Goal: Task Accomplishment & Management: Use online tool/utility

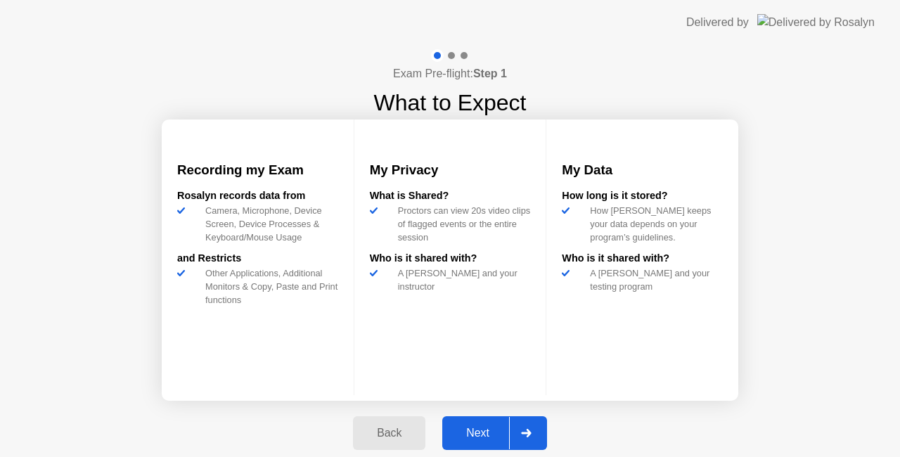
click at [492, 431] on div "Next" at bounding box center [478, 433] width 63 height 13
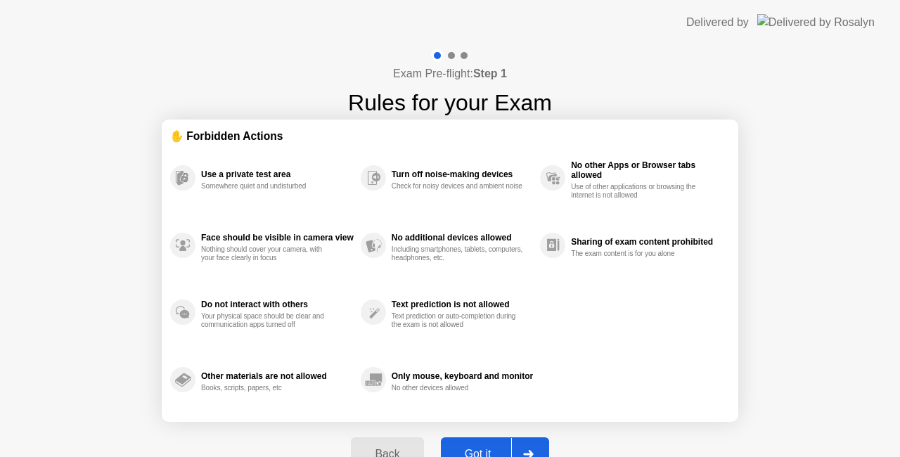
click at [480, 442] on button "Got it" at bounding box center [495, 455] width 108 height 34
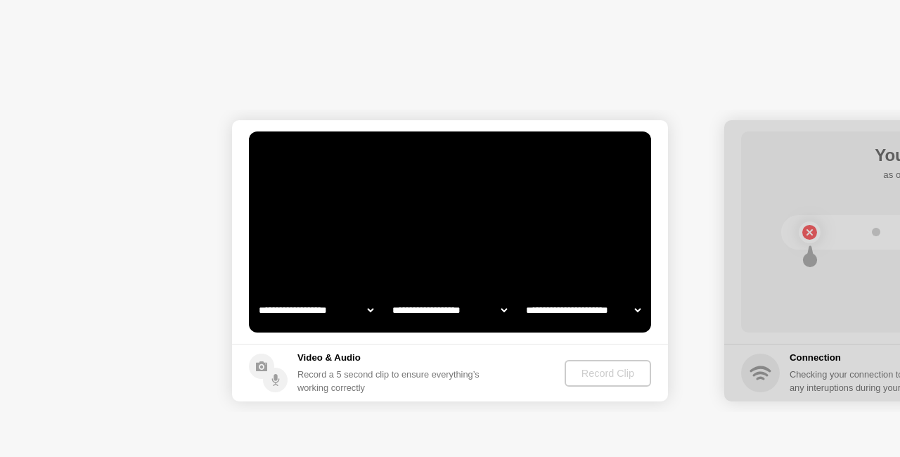
select select "**********"
select select "*******"
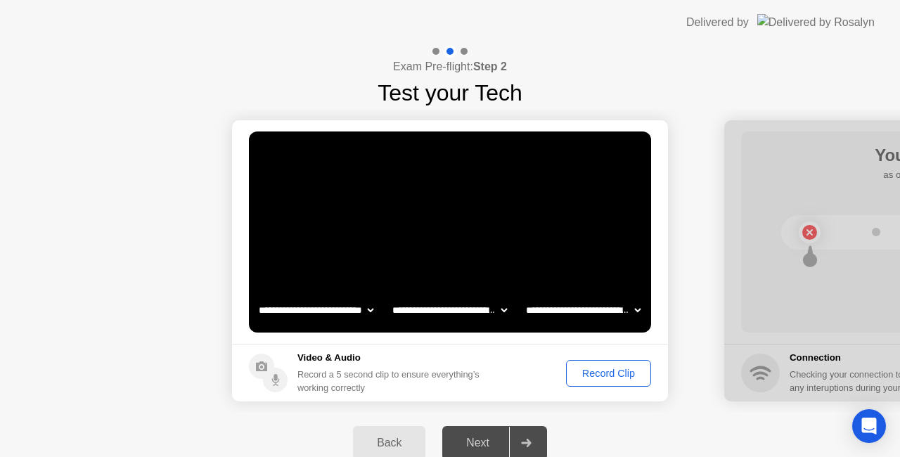
click at [588, 371] on div "Record Clip" at bounding box center [608, 373] width 75 height 11
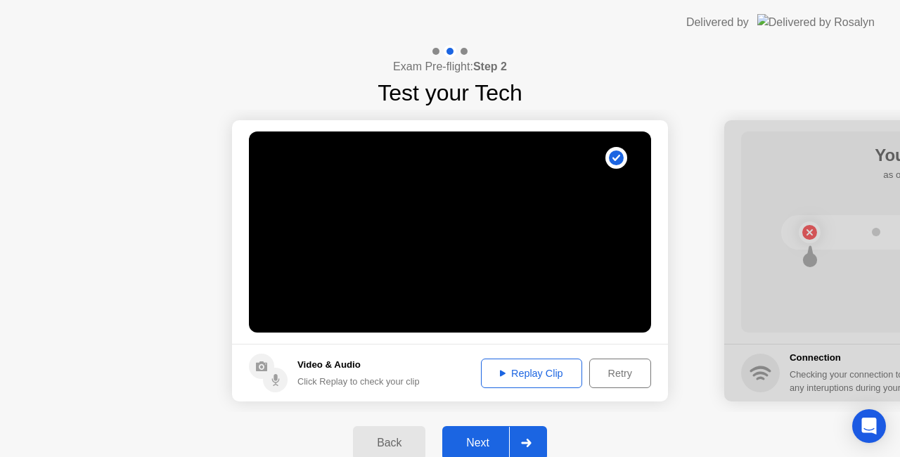
click at [485, 440] on div "Next" at bounding box center [478, 443] width 63 height 13
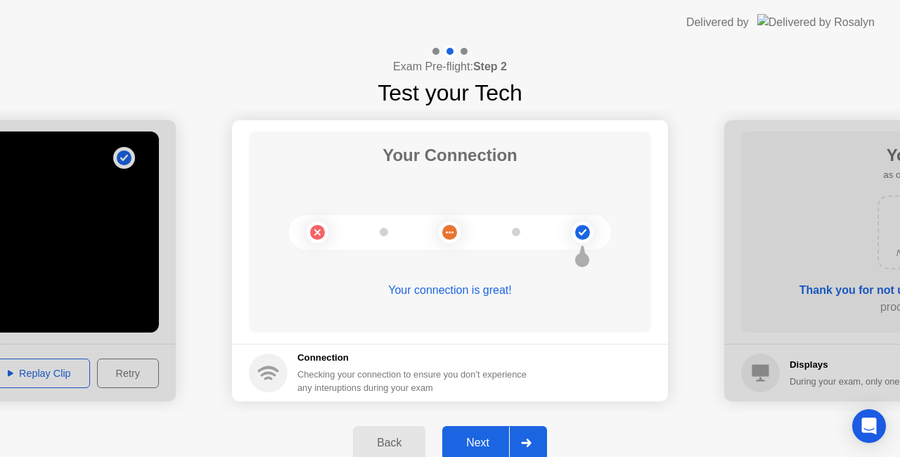
click at [478, 440] on div "Next" at bounding box center [478, 443] width 63 height 13
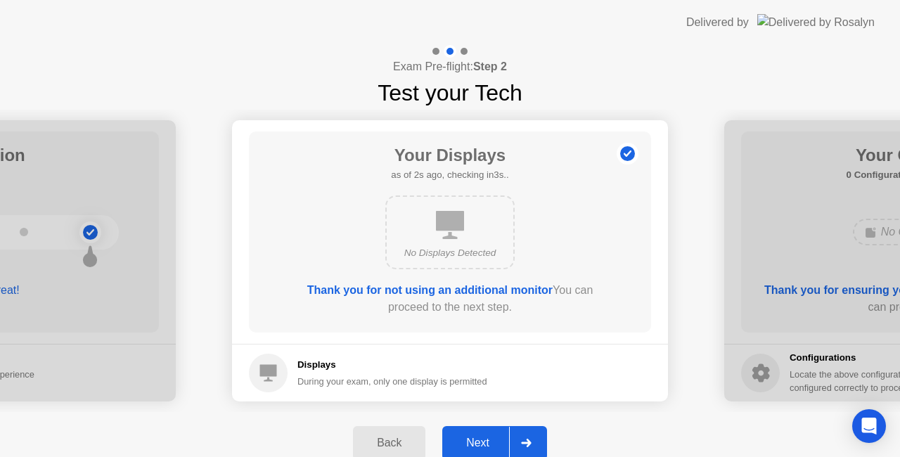
click at [471, 439] on div "Next" at bounding box center [478, 443] width 63 height 13
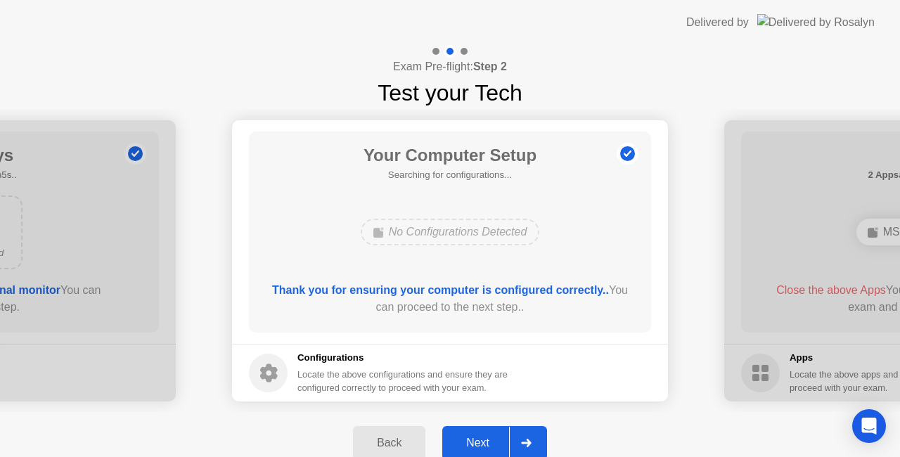
click at [480, 438] on div "Next" at bounding box center [478, 443] width 63 height 13
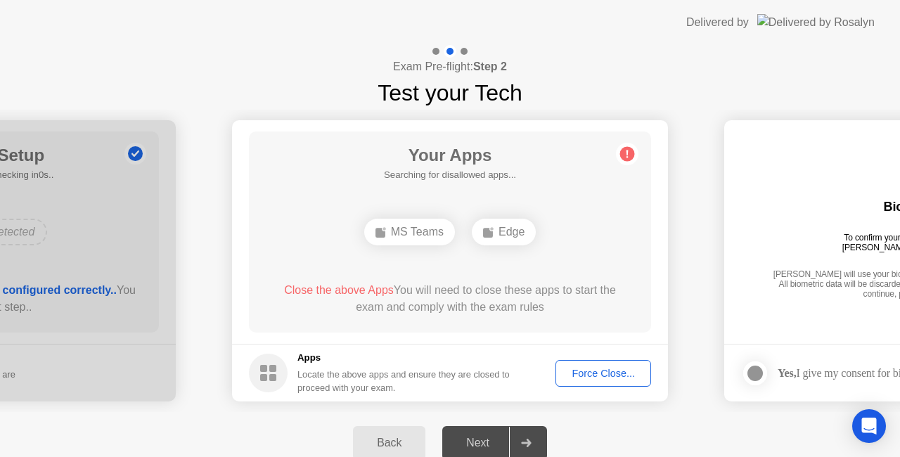
click at [579, 373] on div "Force Close..." at bounding box center [604, 373] width 86 height 11
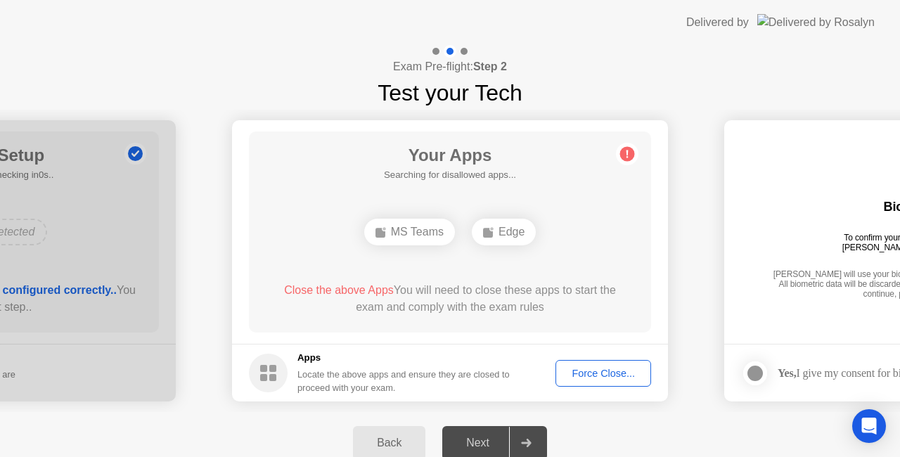
click at [599, 377] on div "Force Close..." at bounding box center [604, 373] width 86 height 11
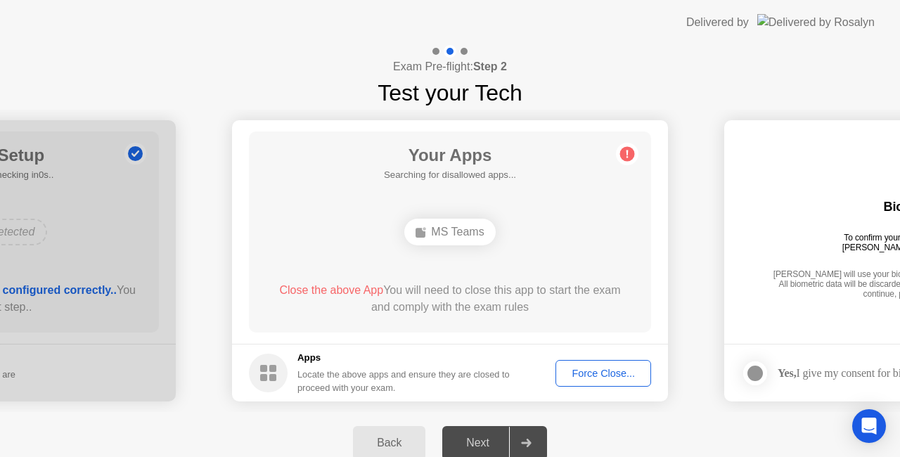
click at [596, 370] on div "Force Close..." at bounding box center [604, 373] width 86 height 11
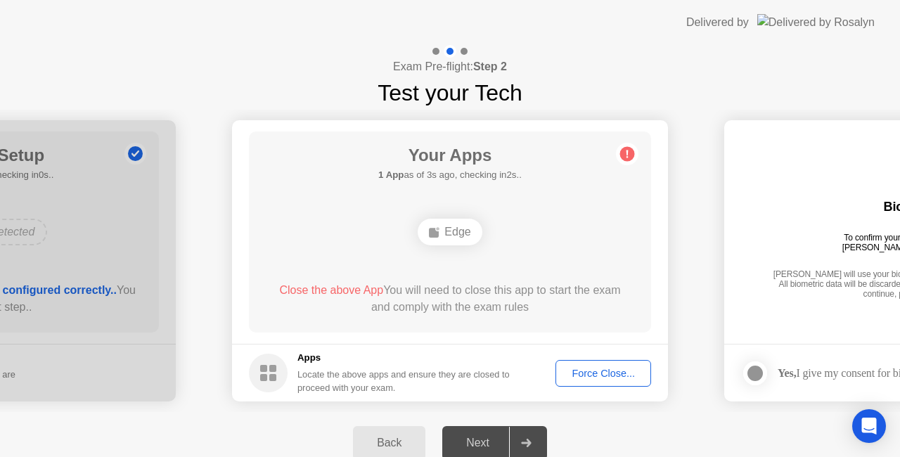
click at [589, 377] on div "Force Close..." at bounding box center [604, 373] width 86 height 11
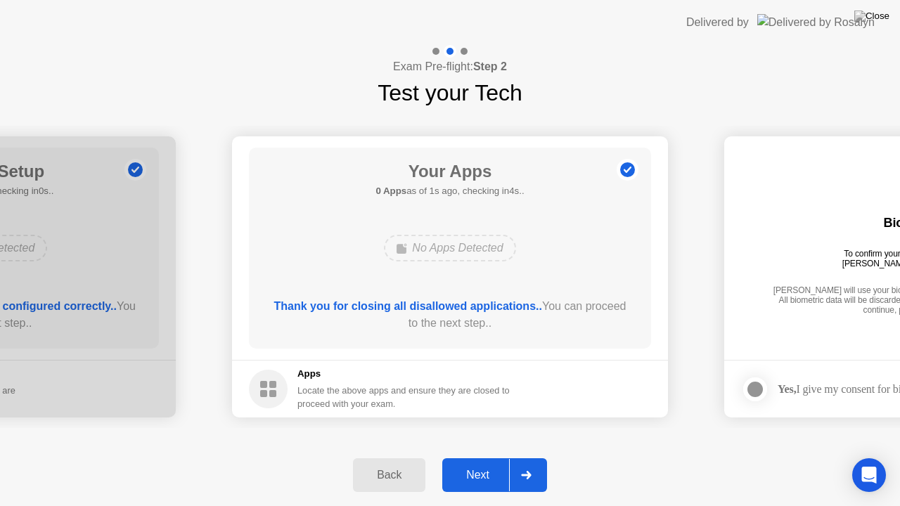
click at [483, 457] on div "Next" at bounding box center [478, 475] width 63 height 13
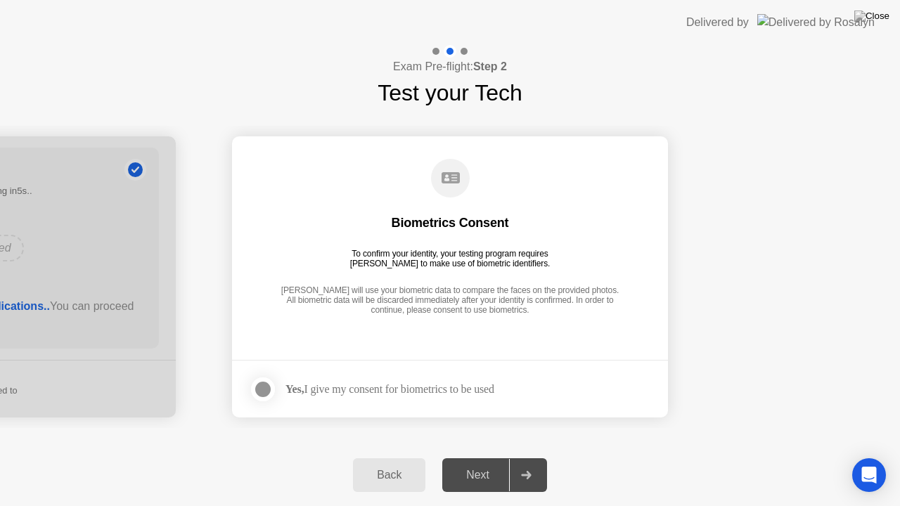
click at [266, 389] on div at bounding box center [263, 389] width 17 height 17
click at [473, 457] on div "Next" at bounding box center [478, 475] width 63 height 13
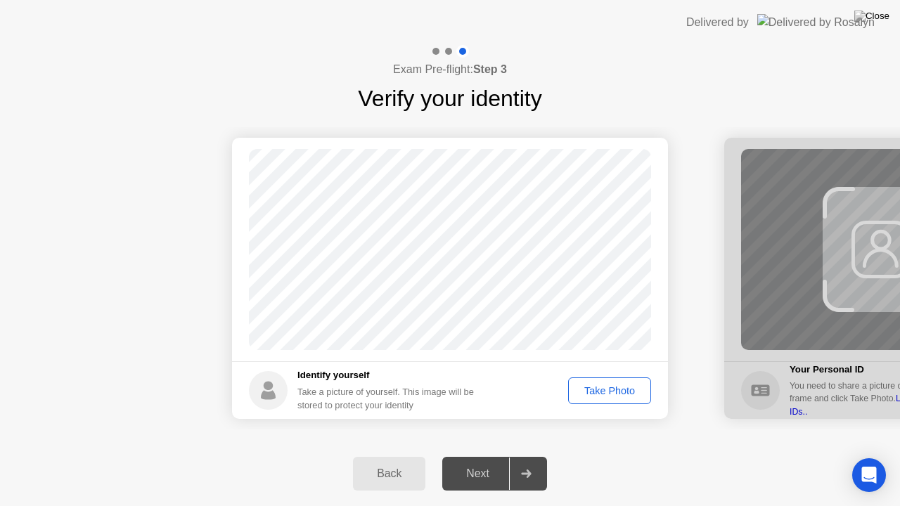
click at [599, 394] on div "Take Photo" at bounding box center [609, 390] width 73 height 11
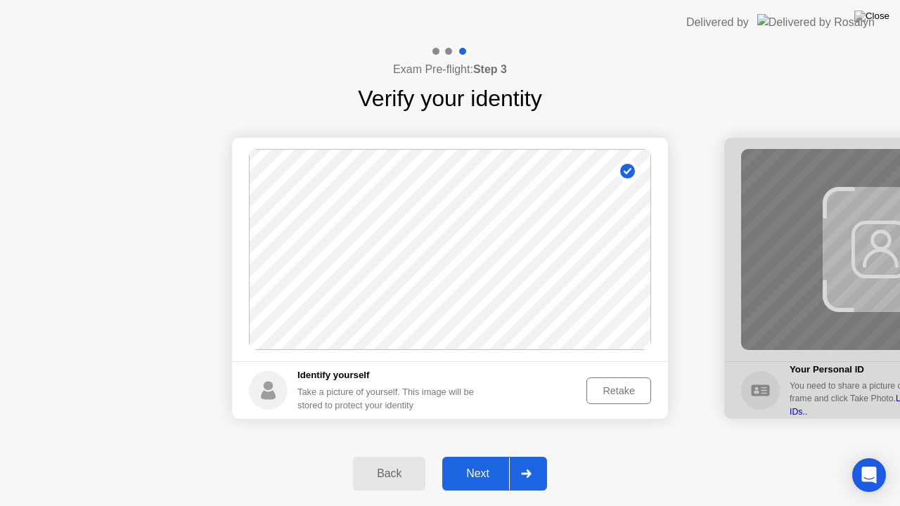
click at [492, 457] on div "Next" at bounding box center [478, 474] width 63 height 13
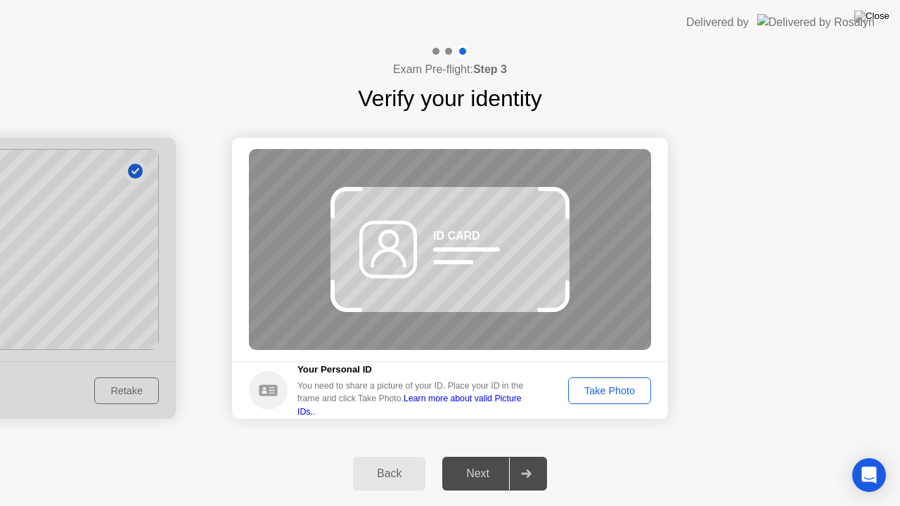
click at [595, 395] on div "Take Photo" at bounding box center [609, 390] width 73 height 11
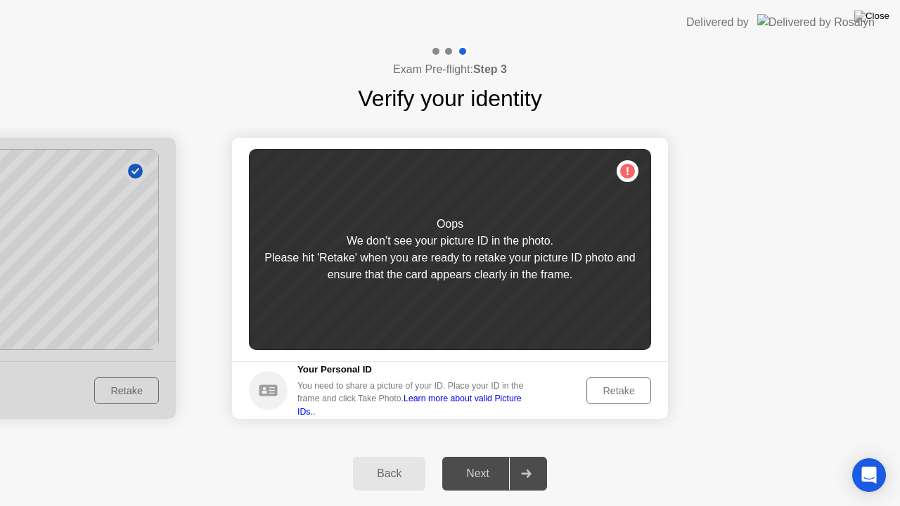
click at [611, 390] on div "Retake" at bounding box center [619, 390] width 55 height 11
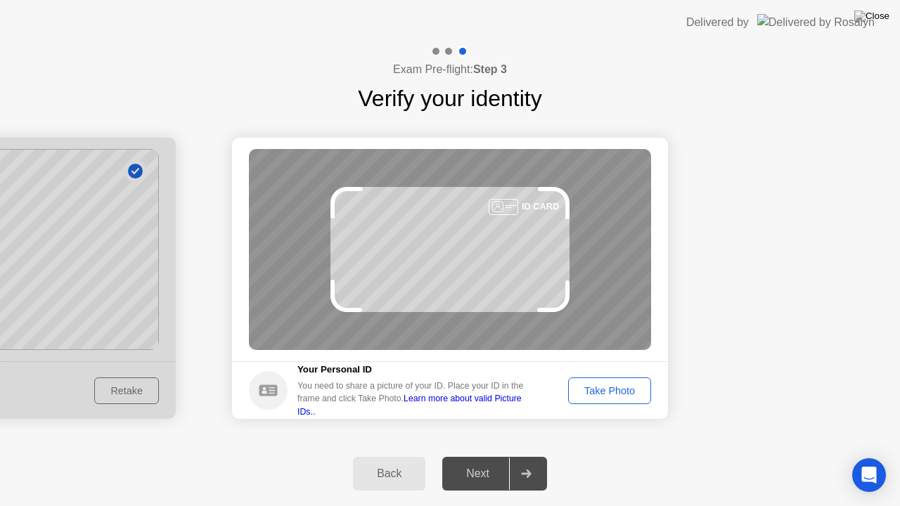
click at [611, 390] on div "Take Photo" at bounding box center [609, 390] width 73 height 11
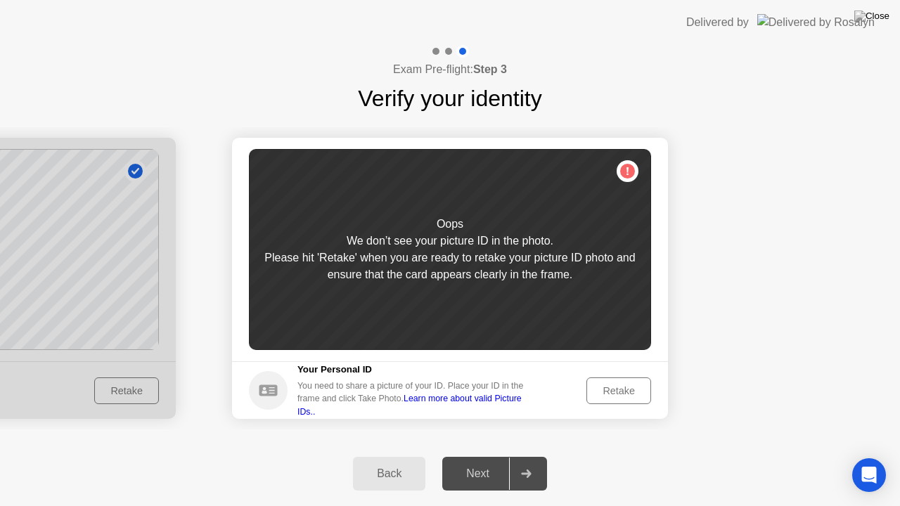
click at [594, 392] on div "Retake" at bounding box center [619, 390] width 55 height 11
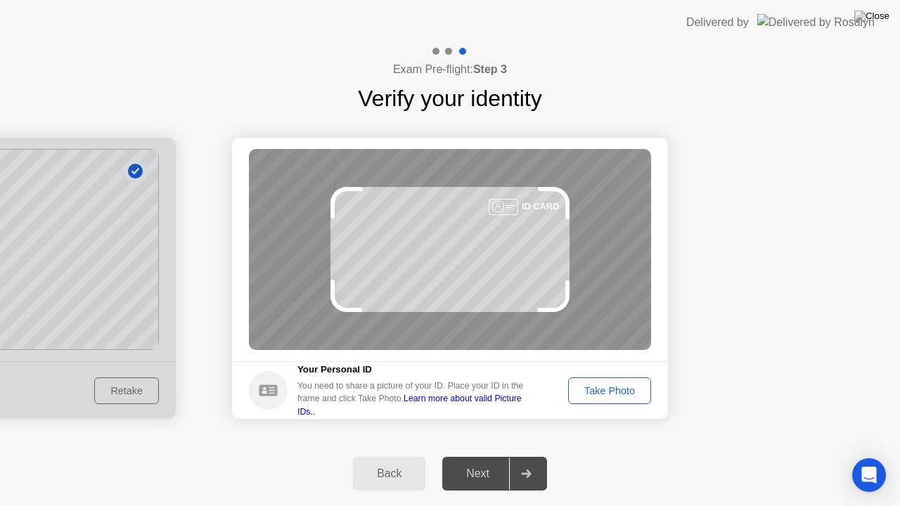
click at [622, 395] on div "Take Photo" at bounding box center [609, 390] width 73 height 11
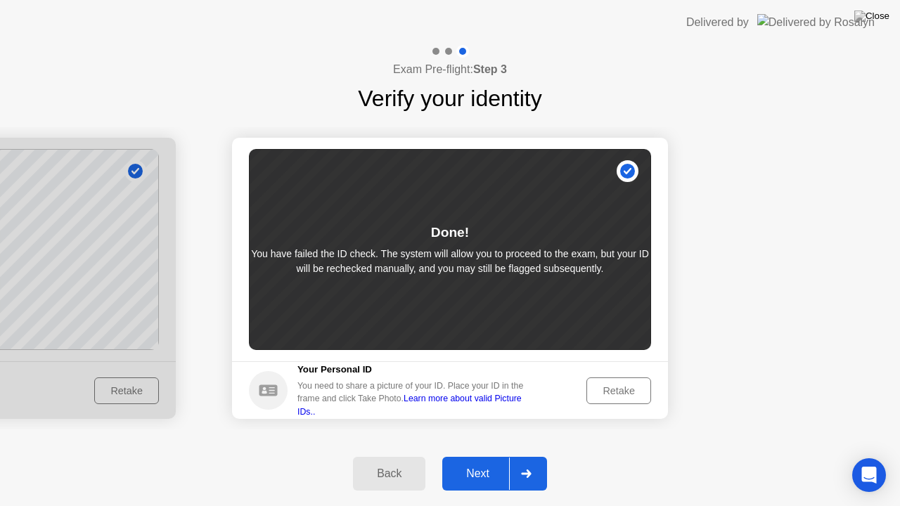
click at [487, 457] on div "Next" at bounding box center [478, 474] width 63 height 13
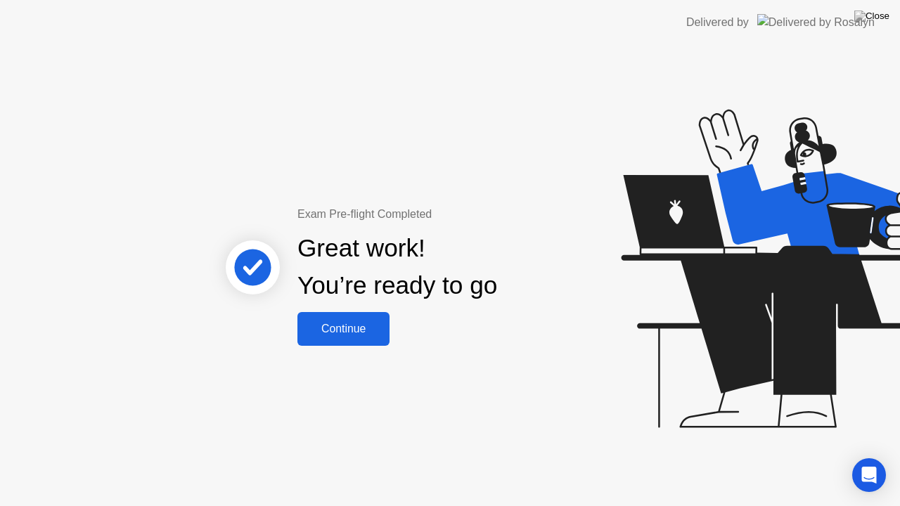
click at [348, 331] on div "Continue" at bounding box center [344, 329] width 84 height 13
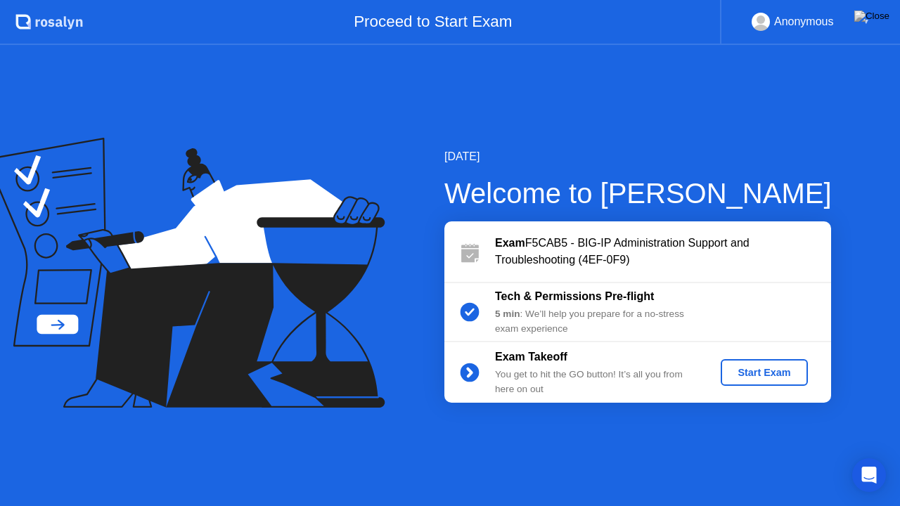
click at [744, 376] on div "Start Exam" at bounding box center [764, 372] width 75 height 11
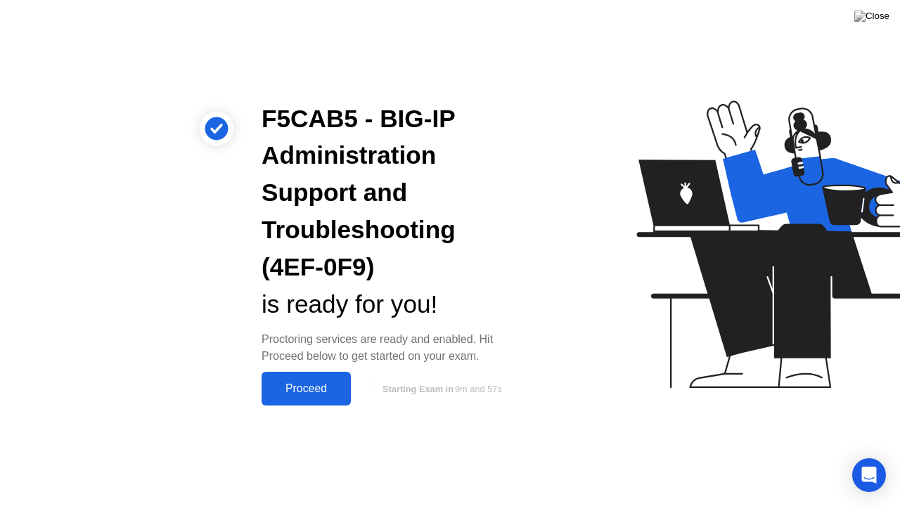
click at [314, 393] on div "Proceed" at bounding box center [306, 389] width 81 height 13
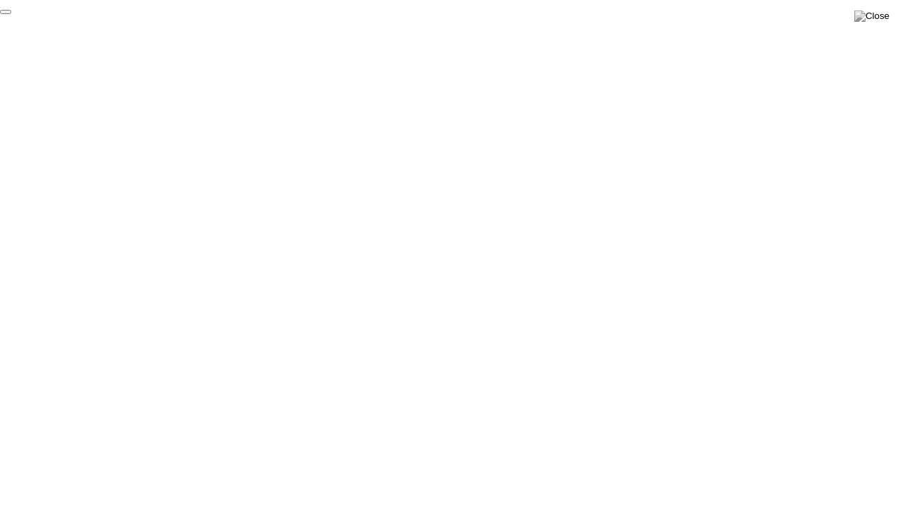
click div "End Proctoring Session"
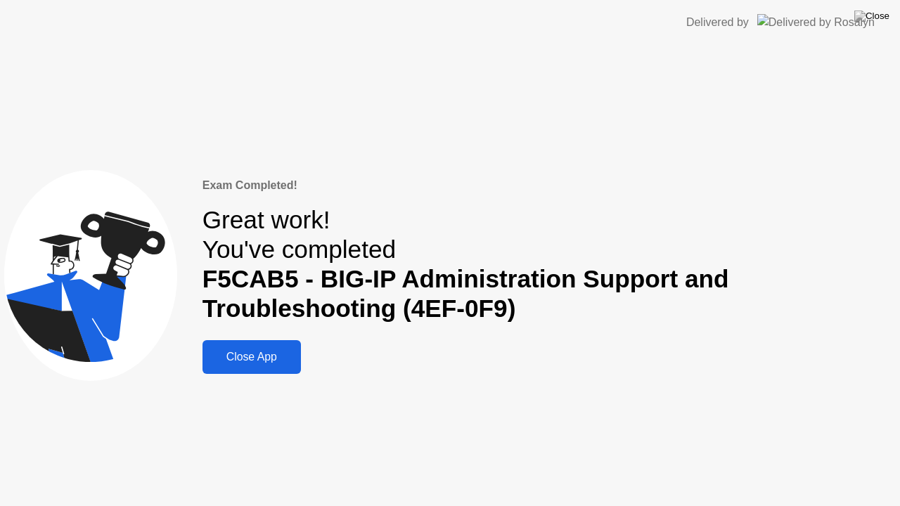
click at [280, 355] on div "Close App" at bounding box center [252, 357] width 90 height 13
